Goal: Task Accomplishment & Management: Use online tool/utility

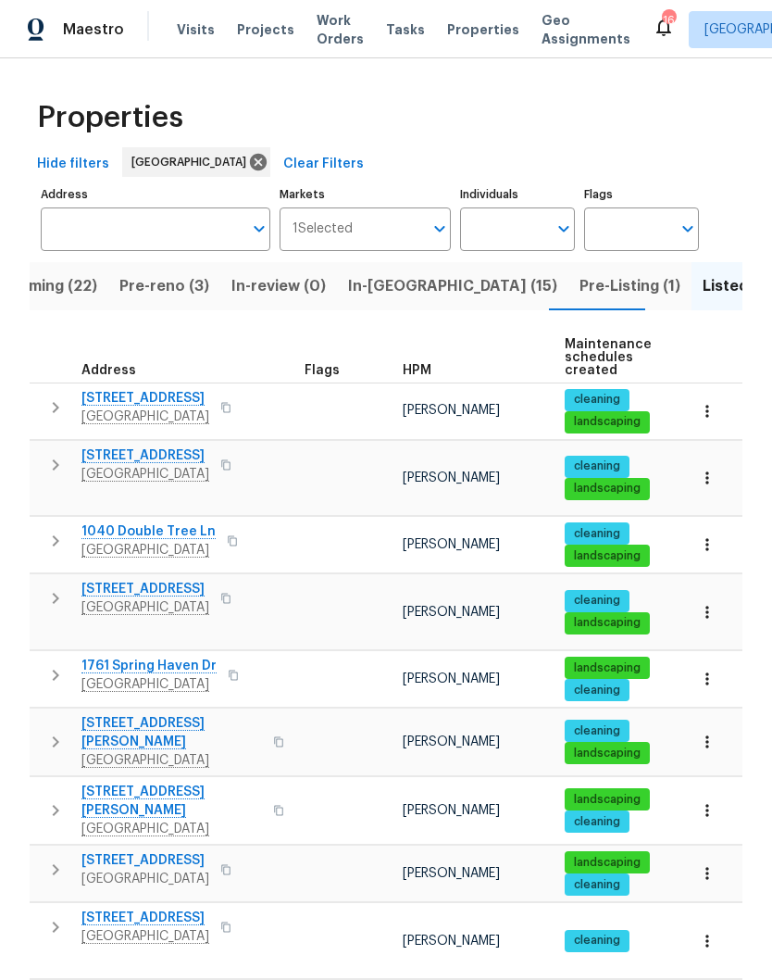
click at [521, 233] on input "Individuals" at bounding box center [503, 229] width 87 height 44
type input "[PERSON_NAME]"
click at [495, 288] on input "checkbox" at bounding box center [494, 288] width 39 height 39
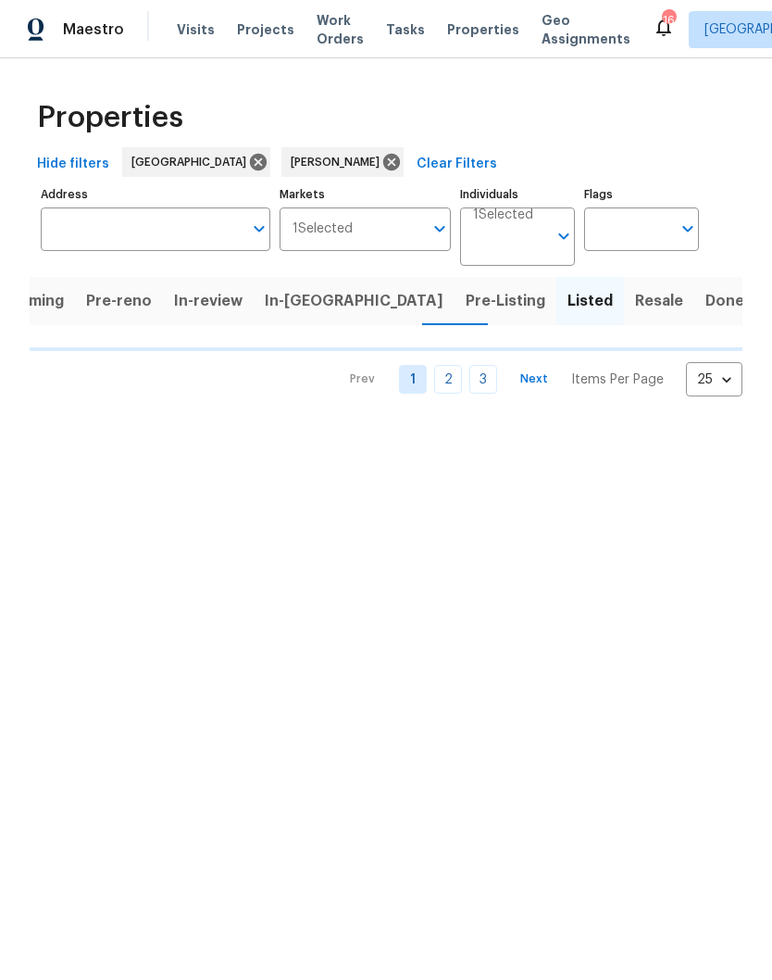
scroll to position [0, 17]
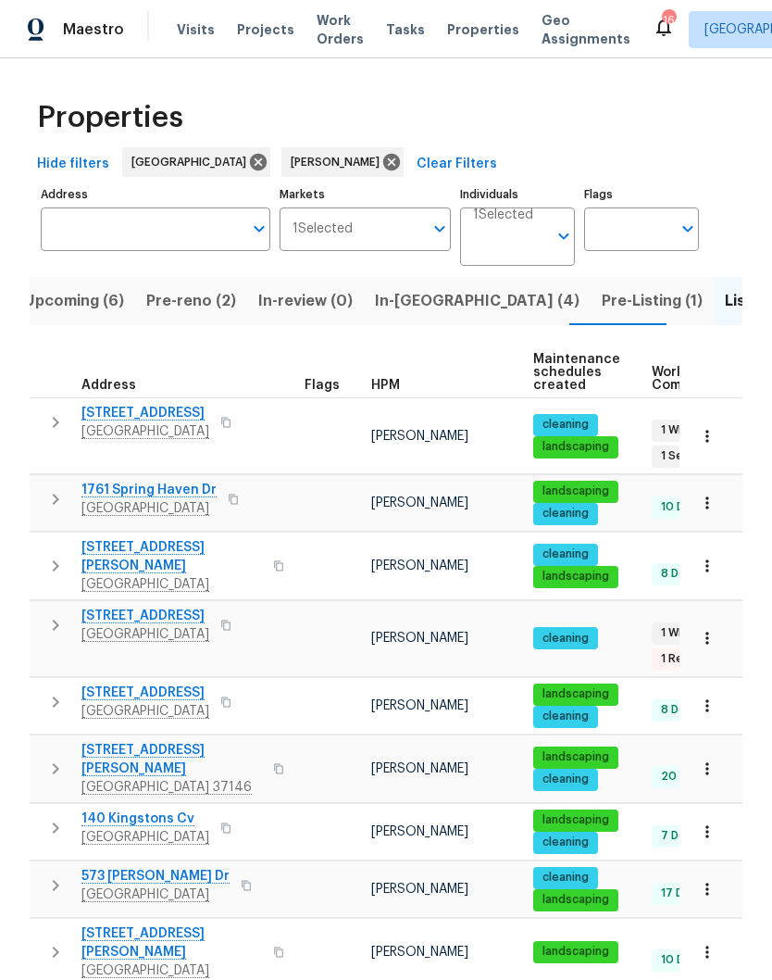
click at [398, 303] on span "In-[GEOGRAPHIC_DATA] (4)" at bounding box center [477, 301] width 205 height 26
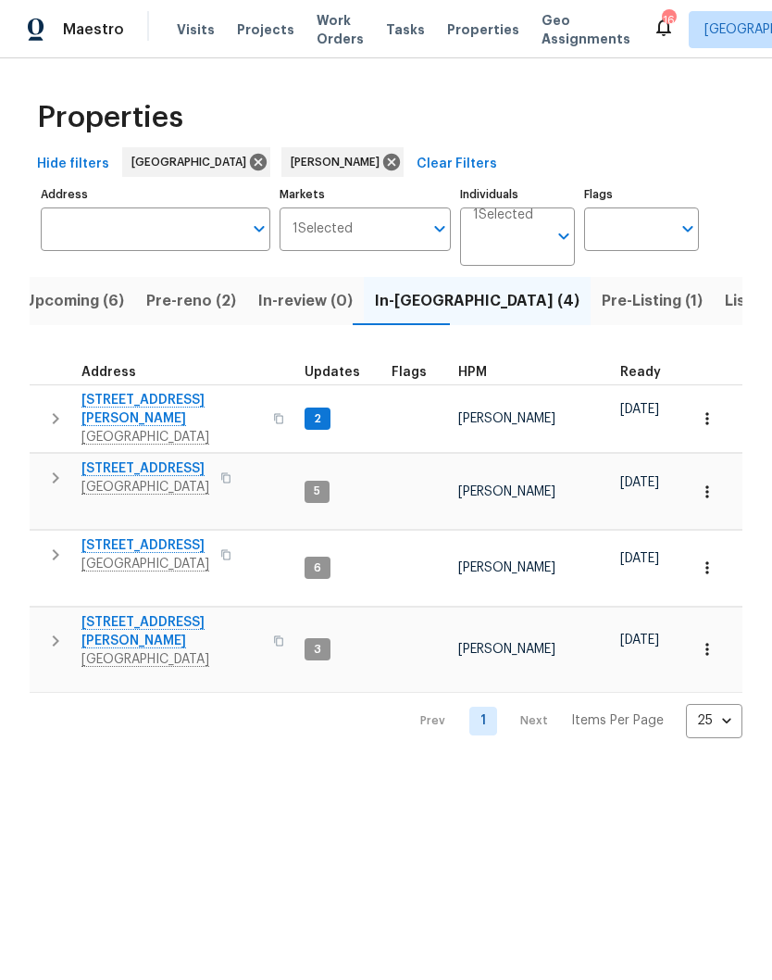
click at [200, 26] on span "Visits" at bounding box center [196, 29] width 38 height 19
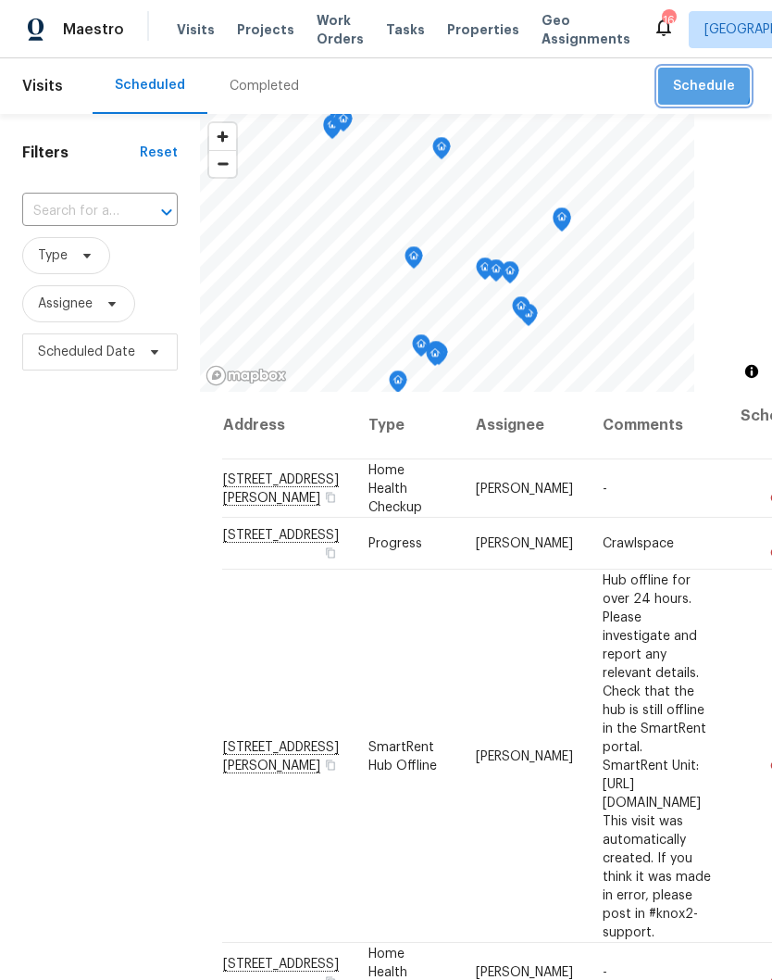
click at [692, 82] on span "Schedule" at bounding box center [704, 86] width 62 height 23
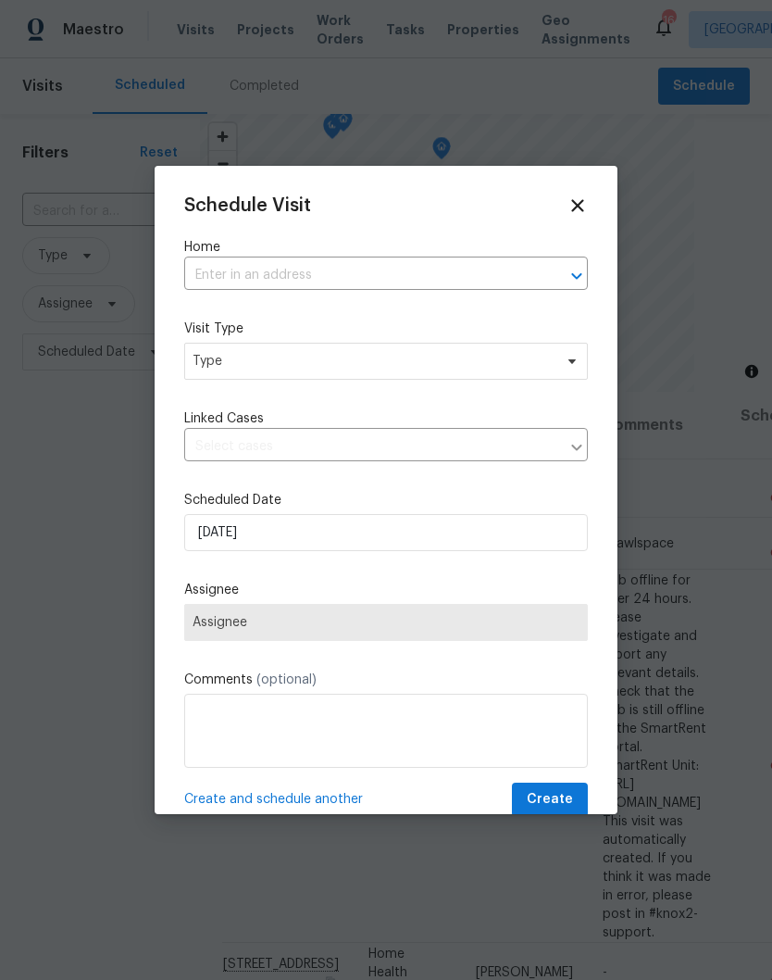
click at [382, 281] on input "text" at bounding box center [360, 275] width 352 height 29
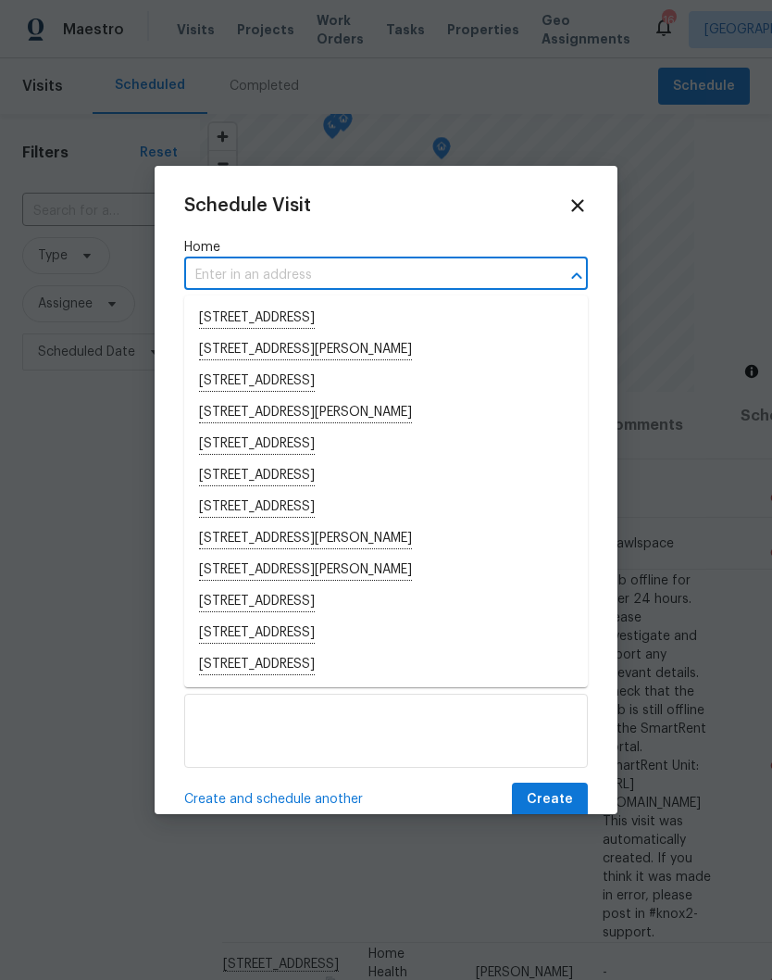
click at [331, 273] on input "text" at bounding box center [360, 275] width 352 height 29
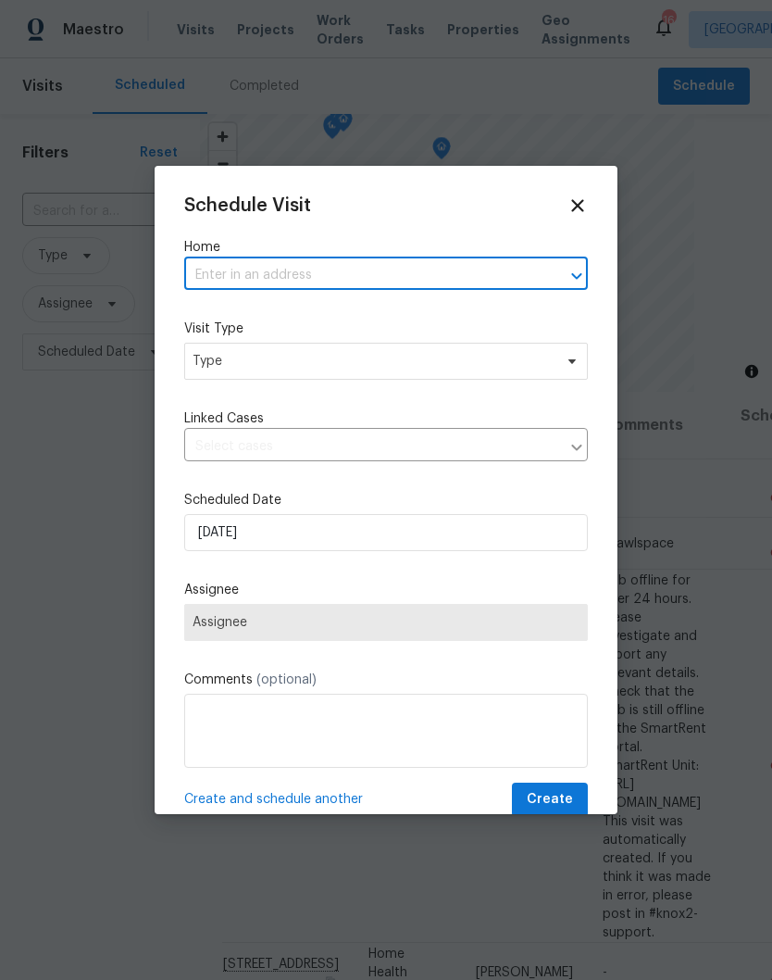
paste input "[STREET_ADDRESS][PERSON_NAME]"
type input "[STREET_ADDRESS][PERSON_NAME]"
click at [382, 304] on li "[STREET_ADDRESS][PERSON_NAME]" at bounding box center [386, 318] width 404 height 31
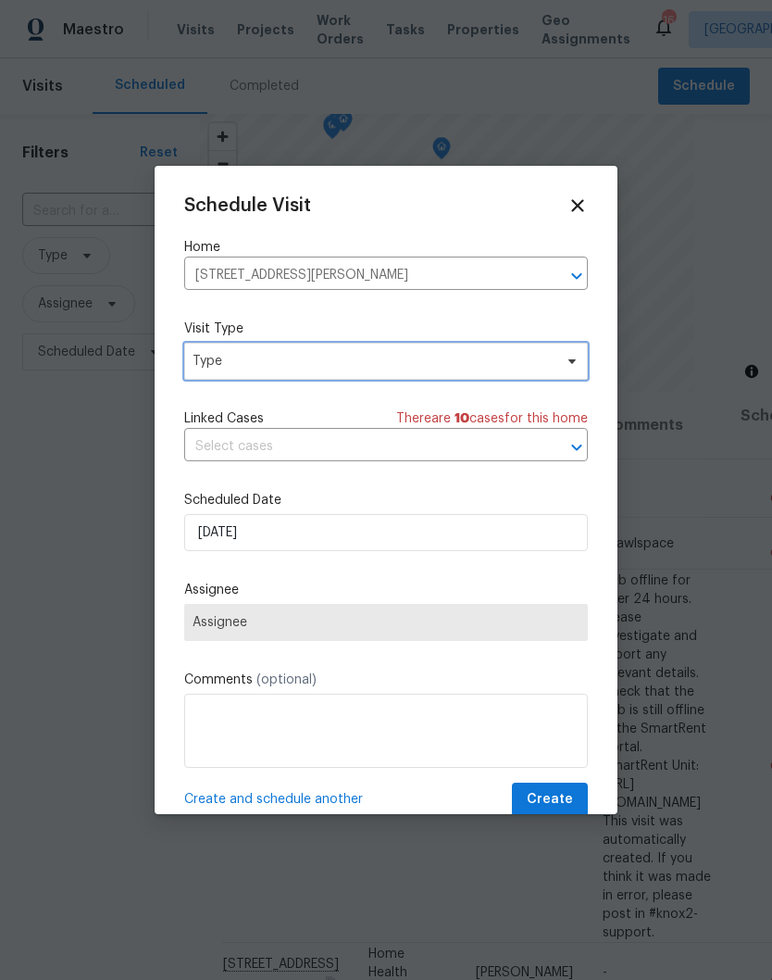
click at [575, 367] on icon at bounding box center [572, 361] width 15 height 15
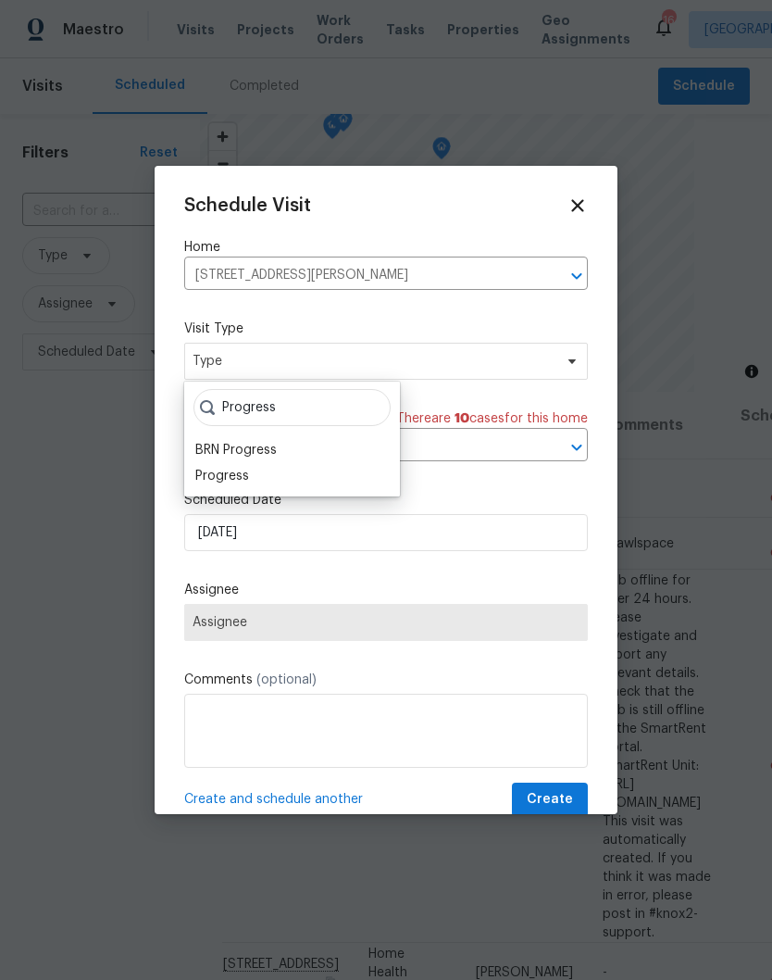
type input "Progress"
click at [247, 469] on div "Progress" at bounding box center [222, 476] width 54 height 19
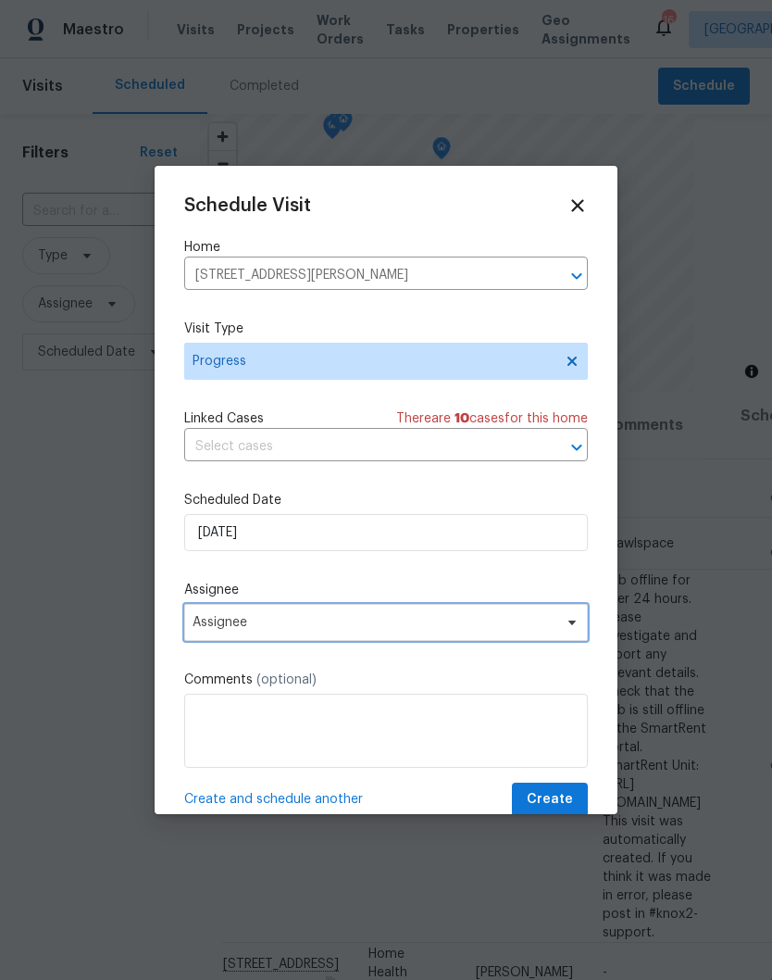
click at [571, 630] on icon at bounding box center [572, 622] width 15 height 15
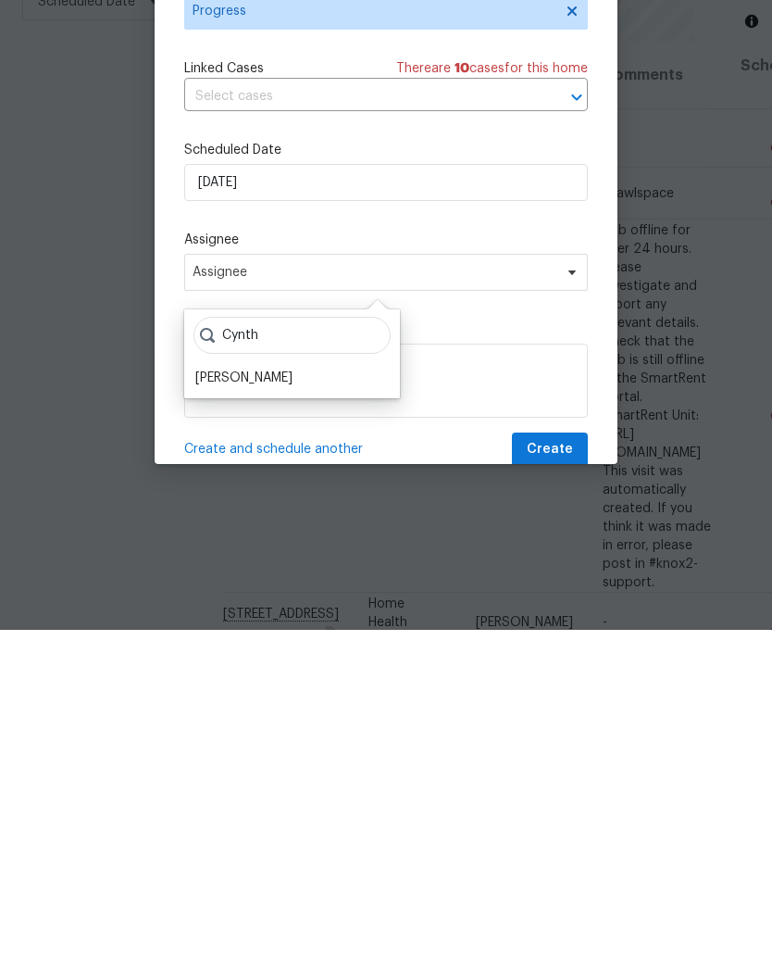
type input "Cynth"
click at [286, 719] on div "[PERSON_NAME]" at bounding box center [243, 728] width 97 height 19
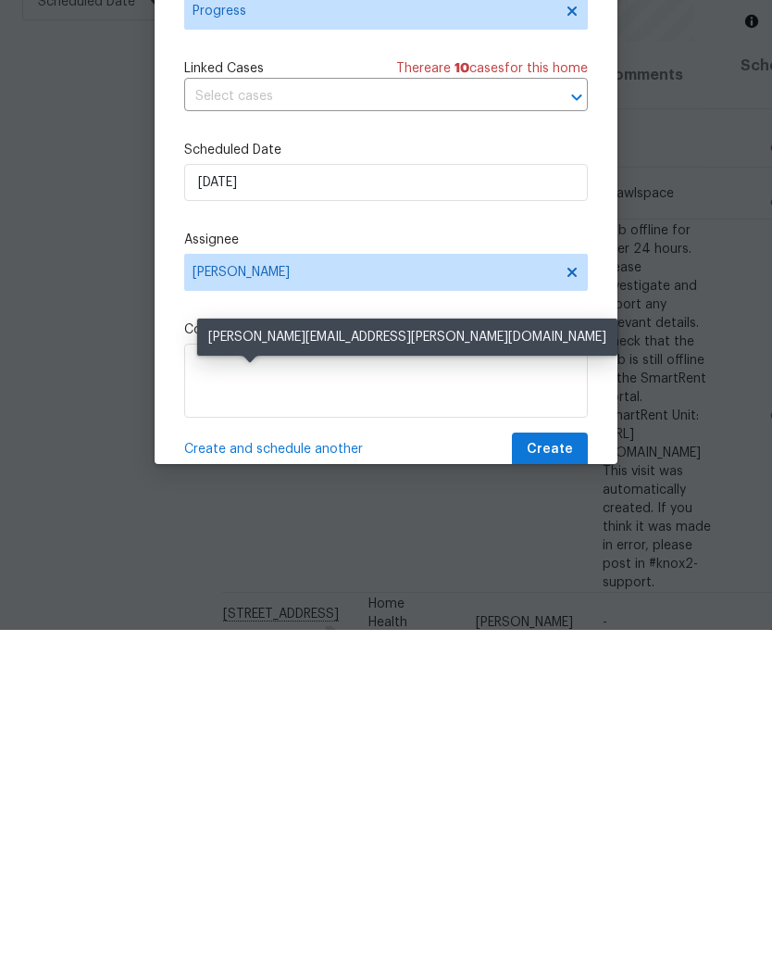
scroll to position [77, 0]
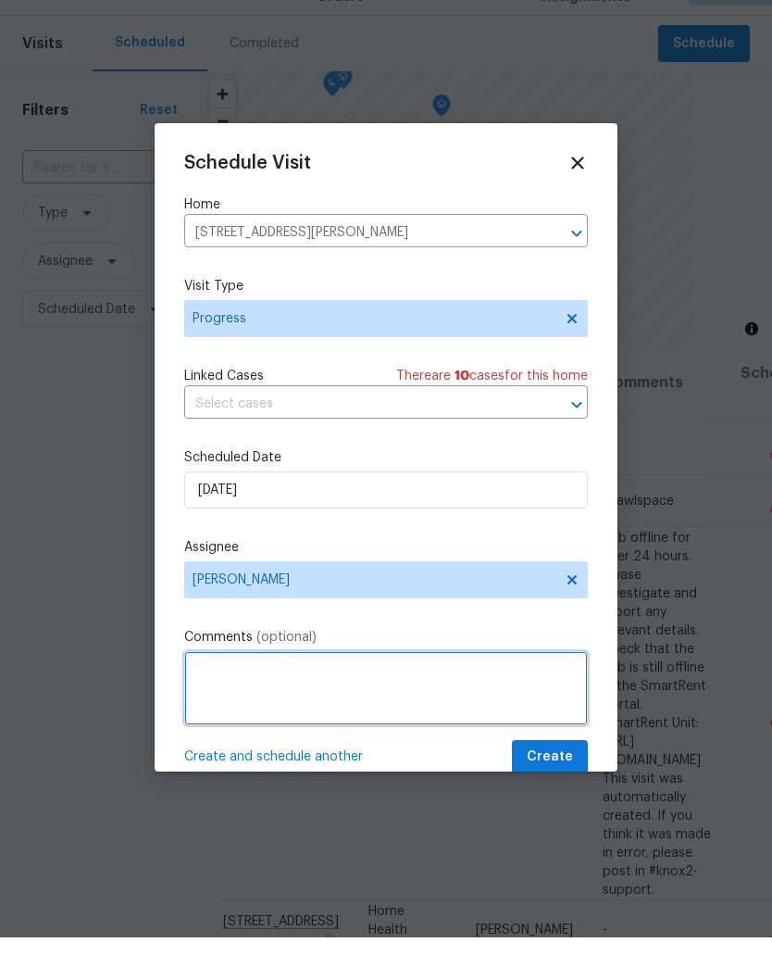
click at [406, 694] on textarea at bounding box center [386, 731] width 404 height 74
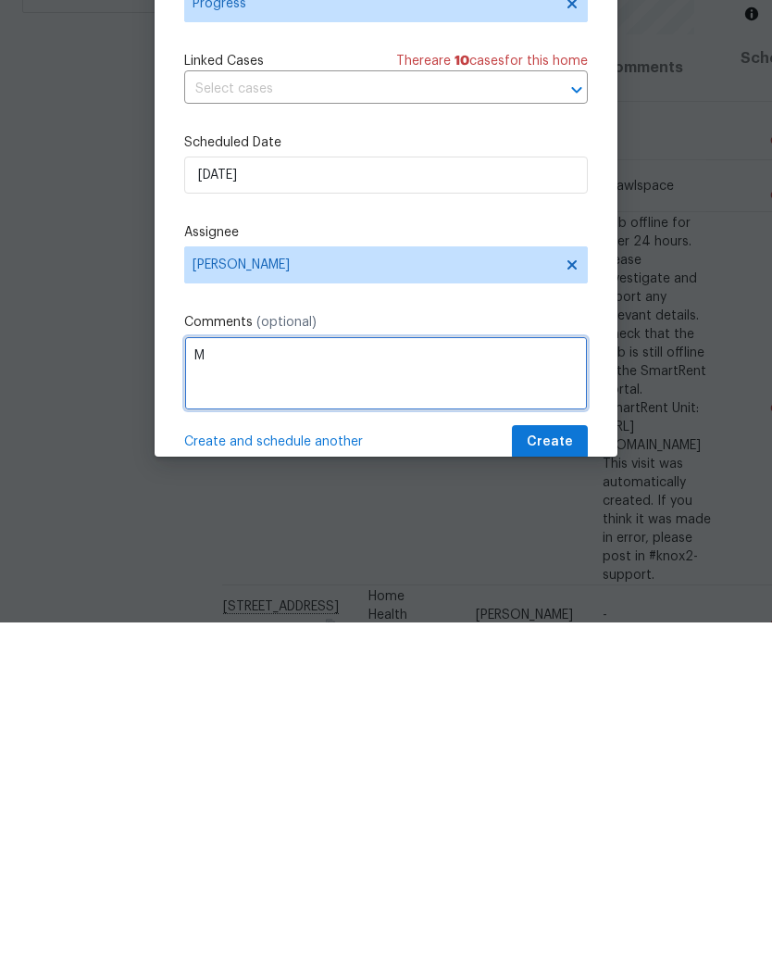
scroll to position [76, 0]
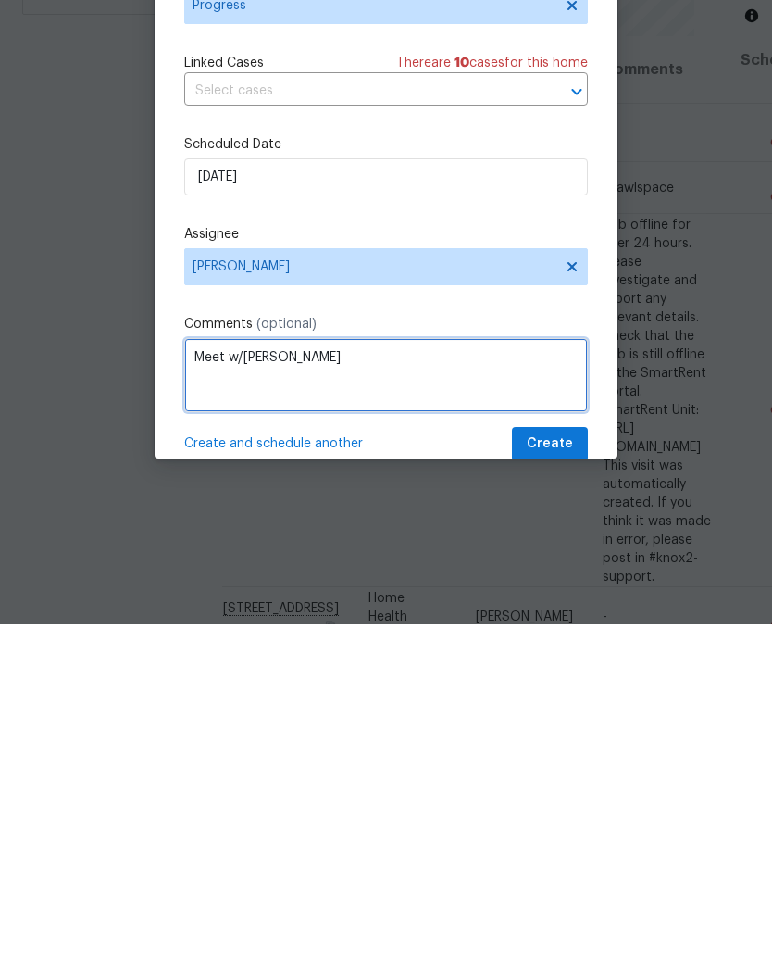
type textarea "Meet w/[PERSON_NAME]"
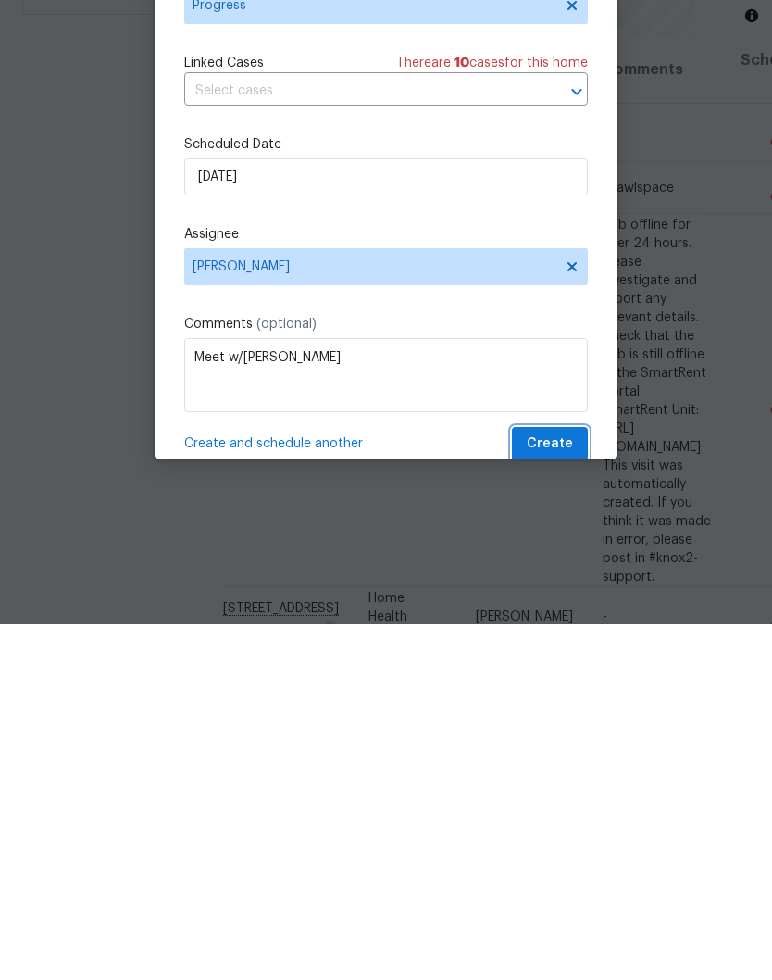
click at [559, 788] on span "Create" at bounding box center [550, 799] width 46 height 23
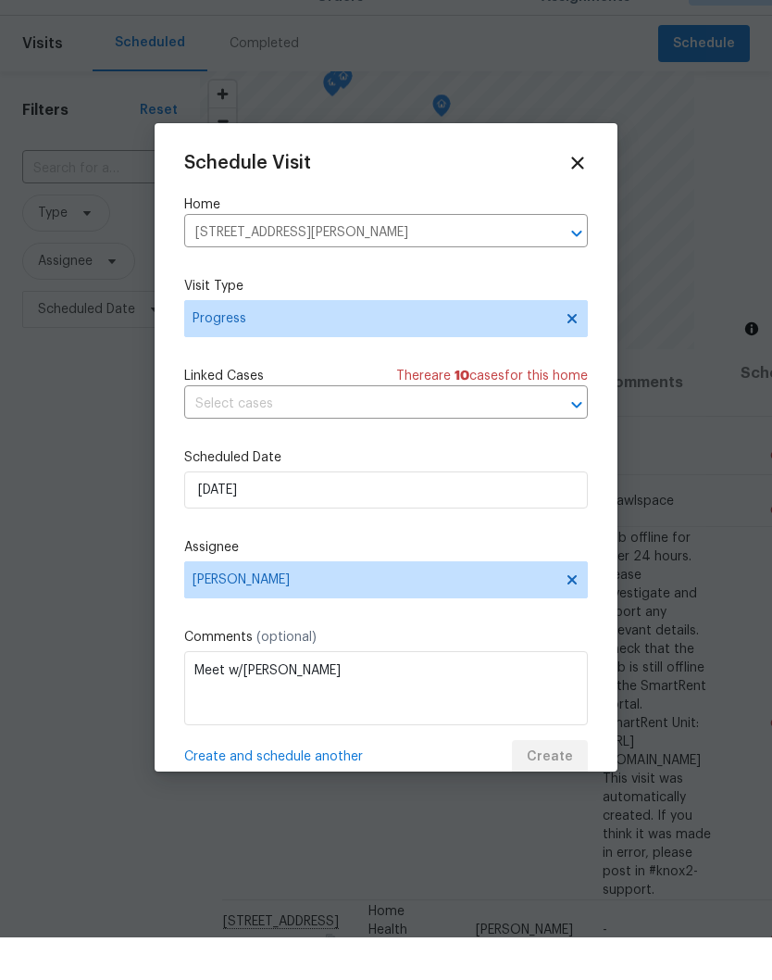
scroll to position [0, 0]
